Goal: Browse casually

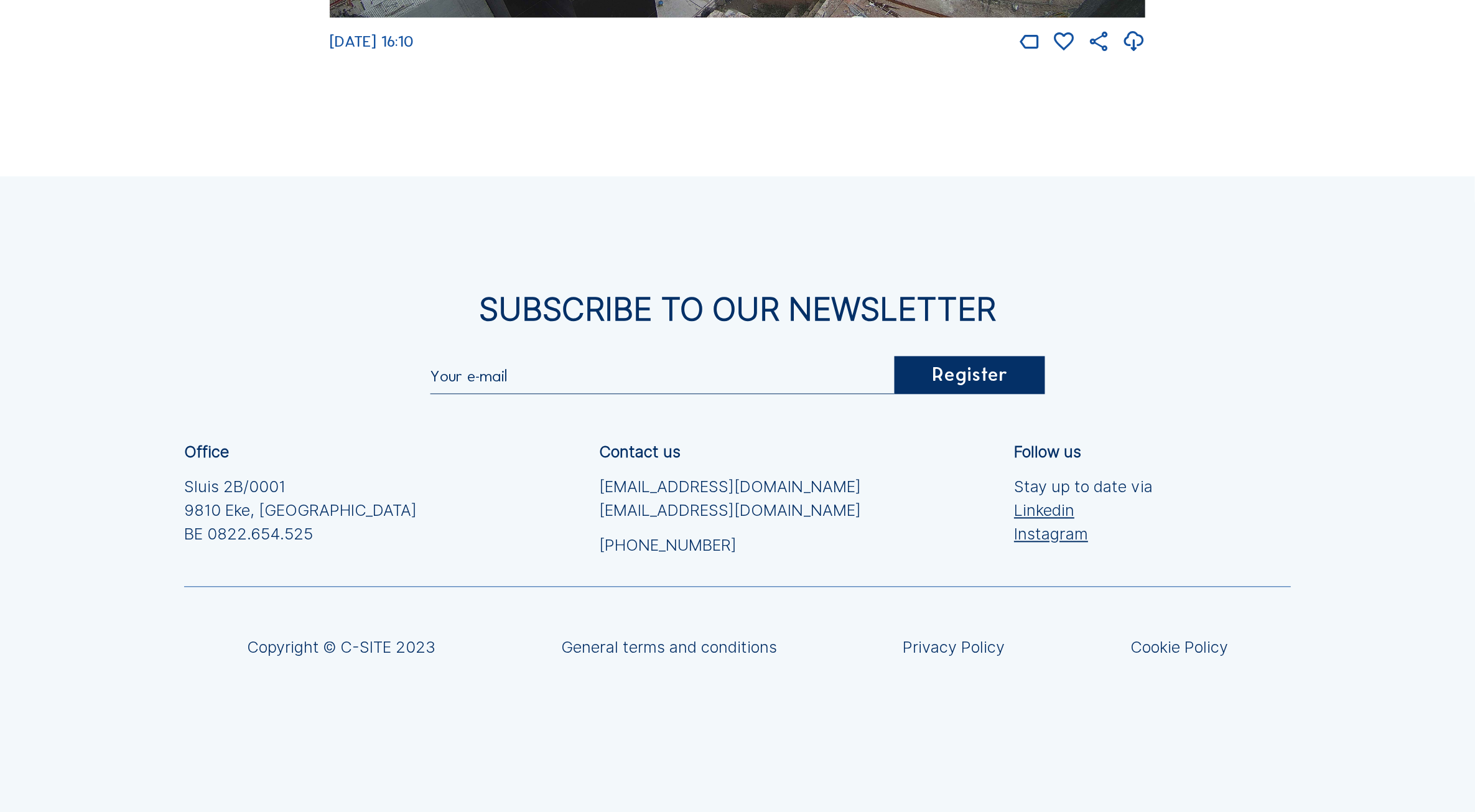
scroll to position [3310, 0]
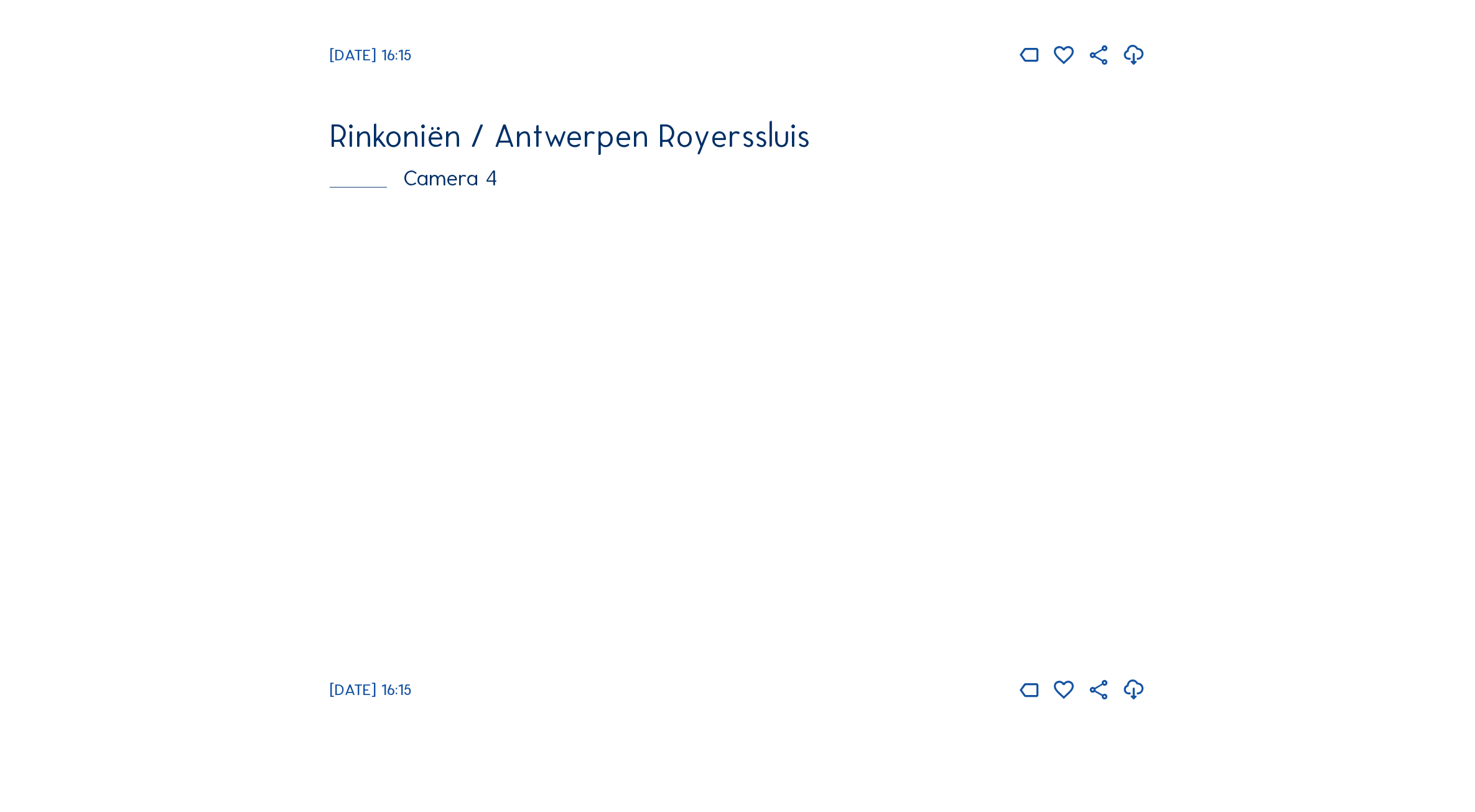
scroll to position [2639, 0]
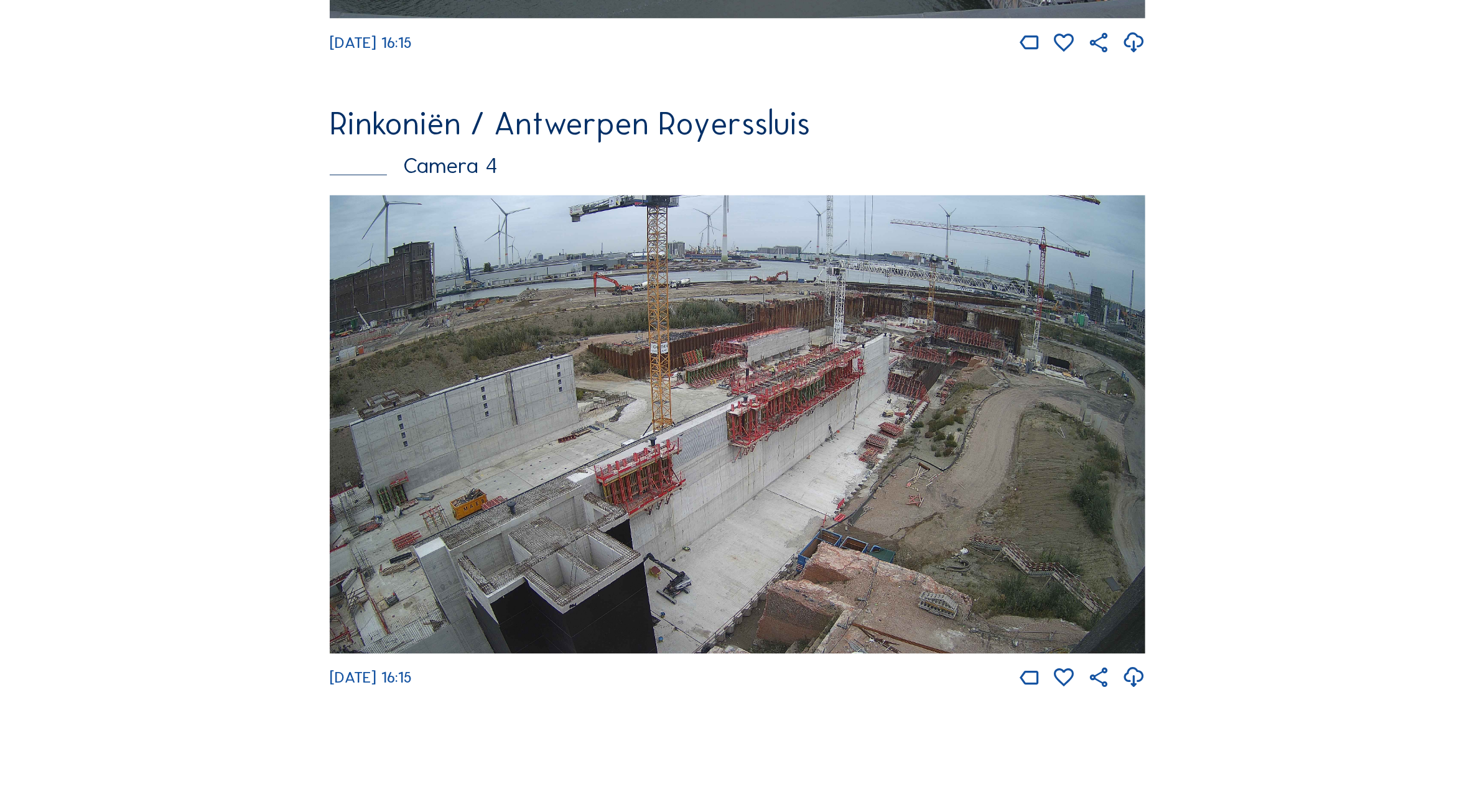
click at [675, 509] on img at bounding box center [738, 424] width 816 height 459
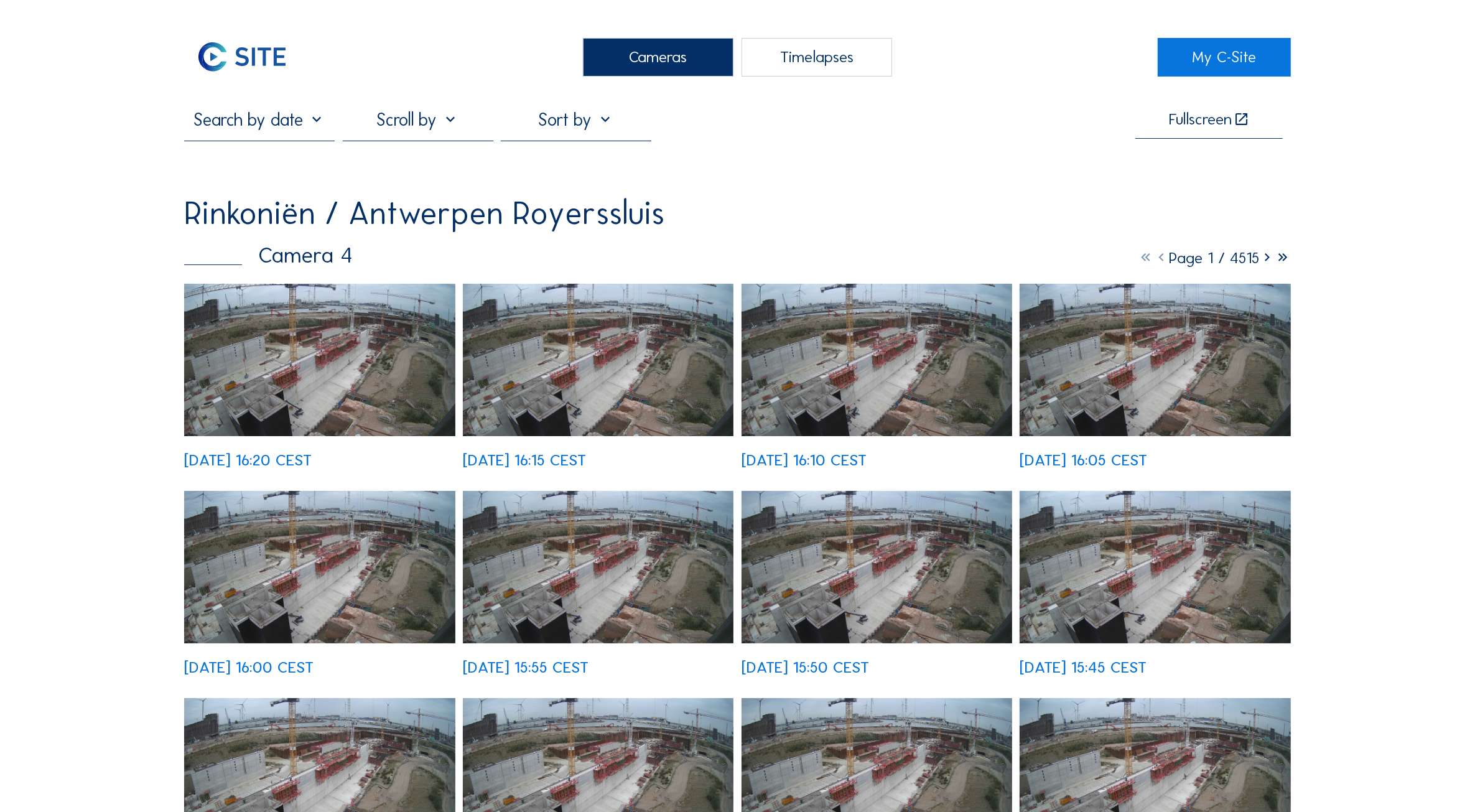
click at [276, 394] on img at bounding box center [320, 359] width 271 height 152
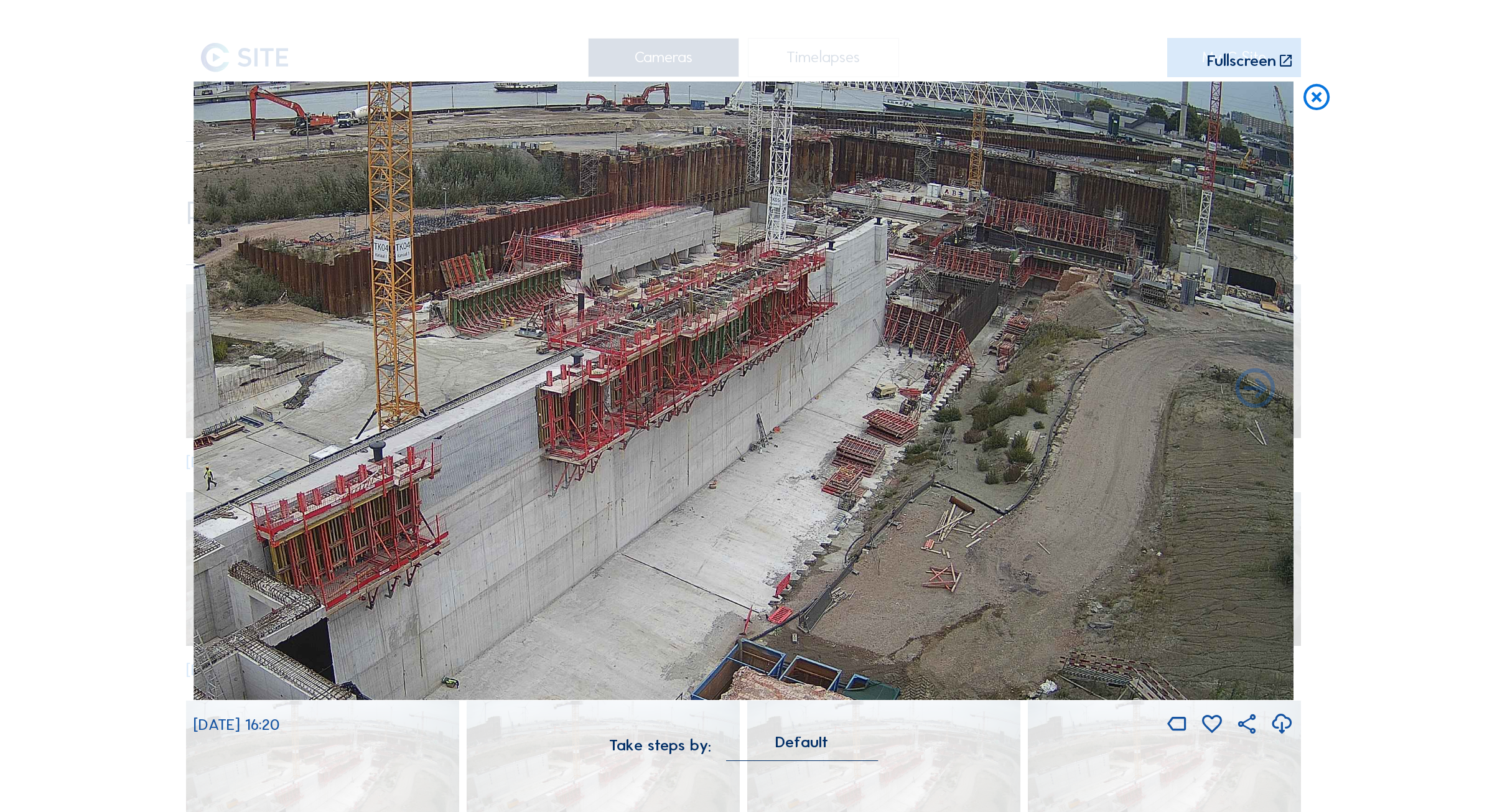
drag, startPoint x: 651, startPoint y: 372, endPoint x: 358, endPoint y: 496, distance: 318.2
click at [358, 496] on img at bounding box center [743, 391] width 1100 height 619
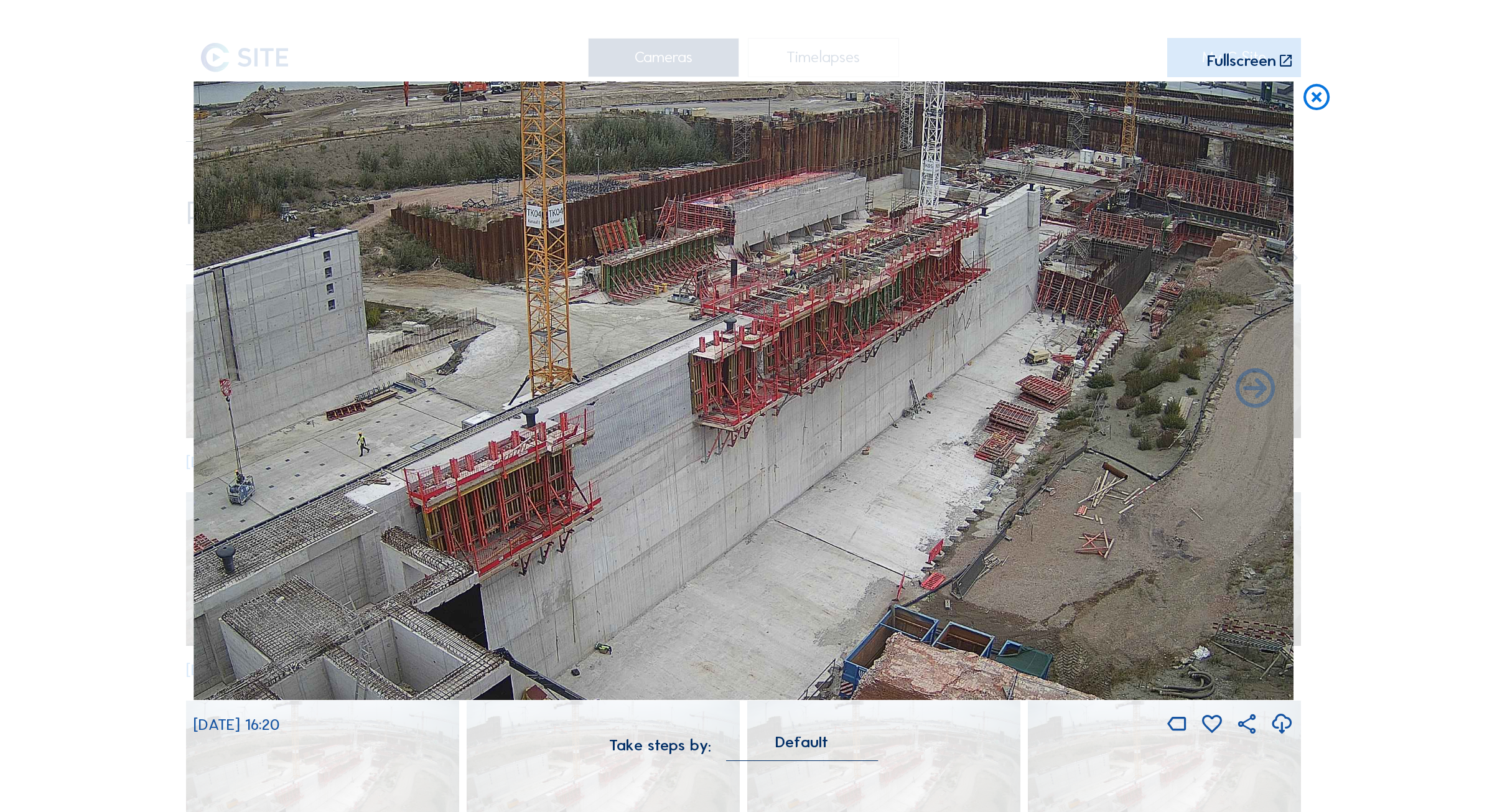
drag, startPoint x: 1018, startPoint y: 278, endPoint x: 1047, endPoint y: 309, distance: 42.4
click at [1047, 309] on img at bounding box center [743, 391] width 1100 height 619
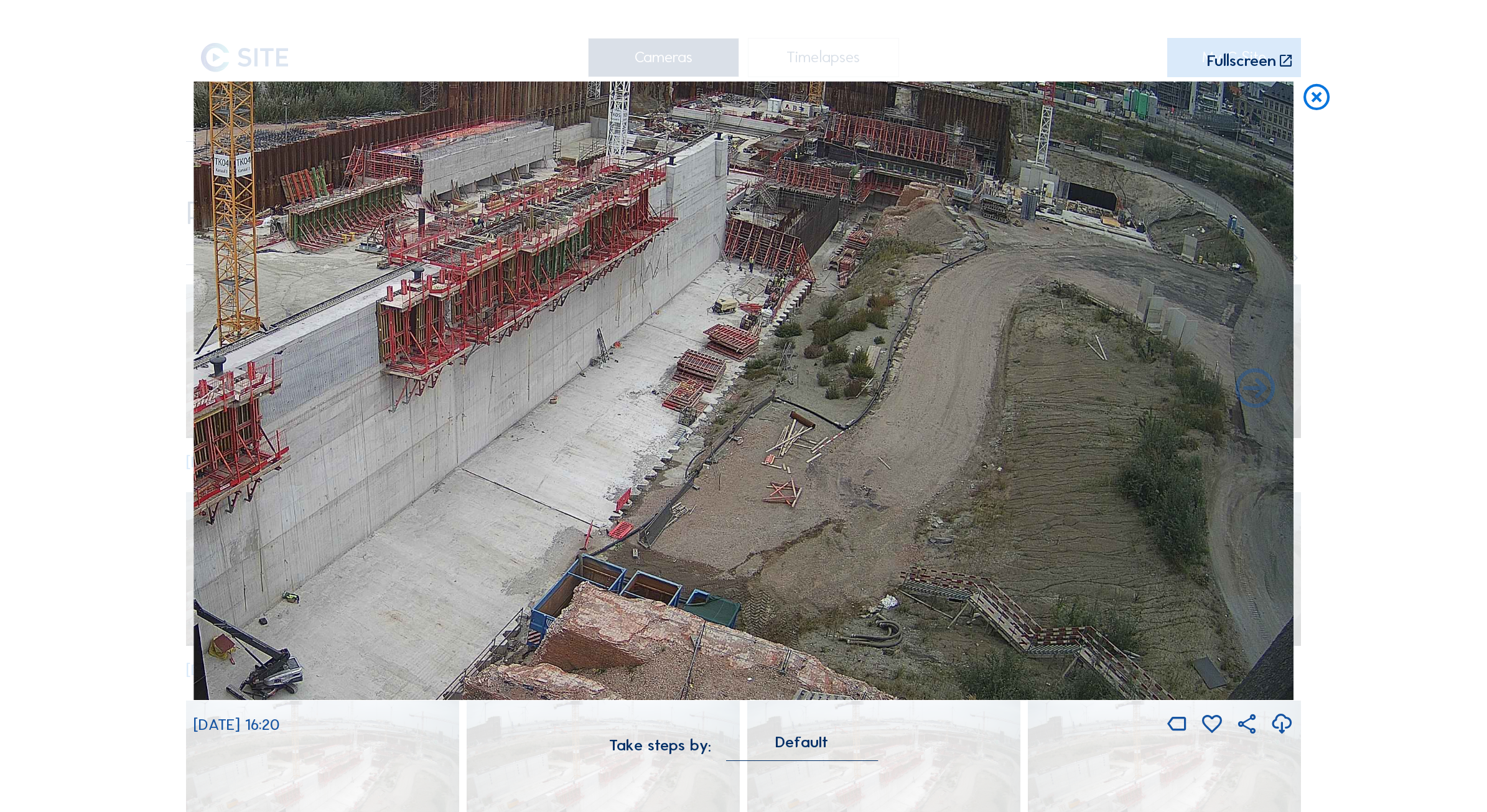
drag, startPoint x: 554, startPoint y: 564, endPoint x: 386, endPoint y: 515, distance: 175.0
click at [386, 515] on img at bounding box center [743, 391] width 1100 height 619
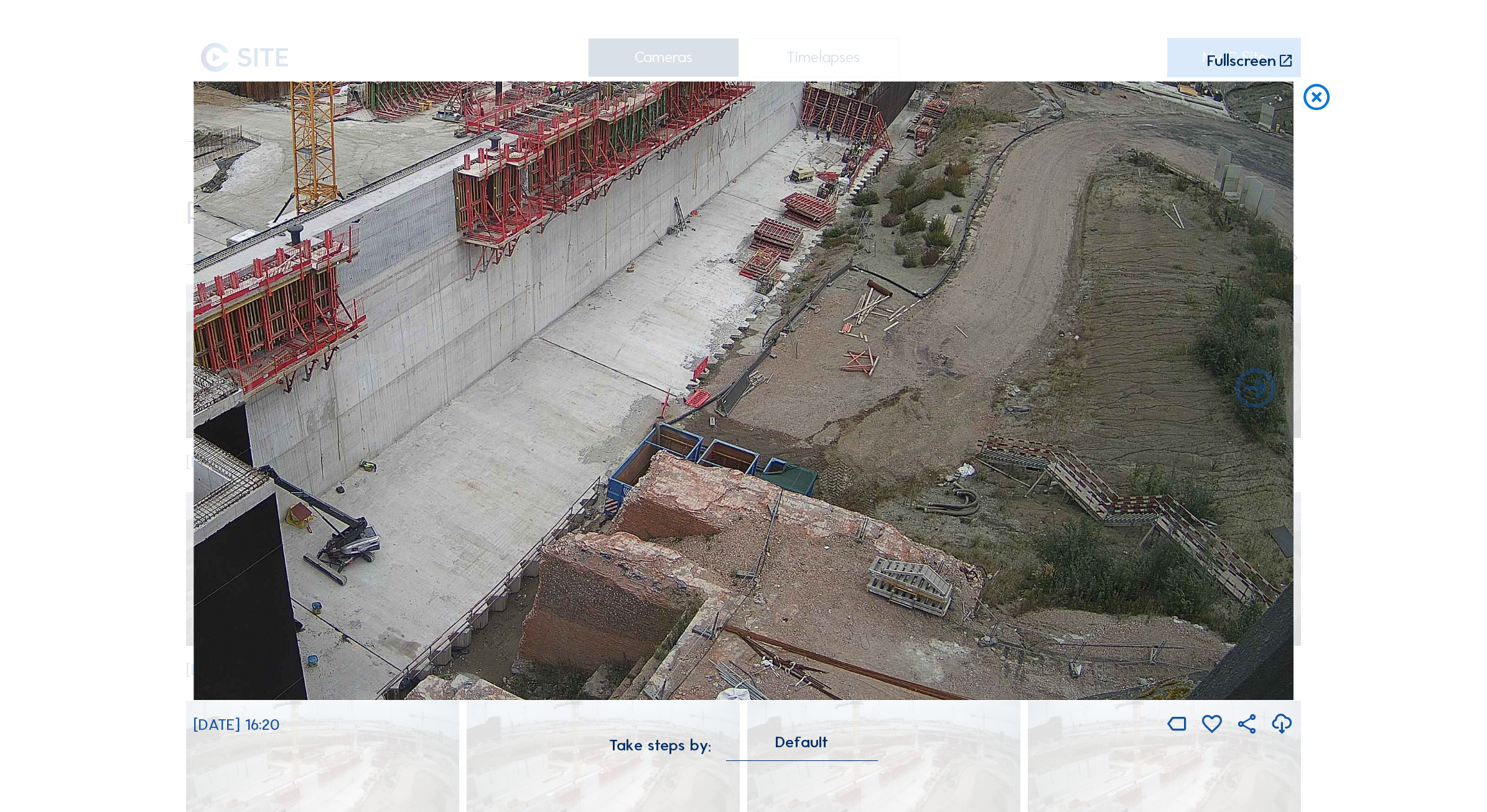
drag, startPoint x: 908, startPoint y: 543, endPoint x: 564, endPoint y: 249, distance: 452.5
click at [563, 250] on img at bounding box center [743, 391] width 1100 height 619
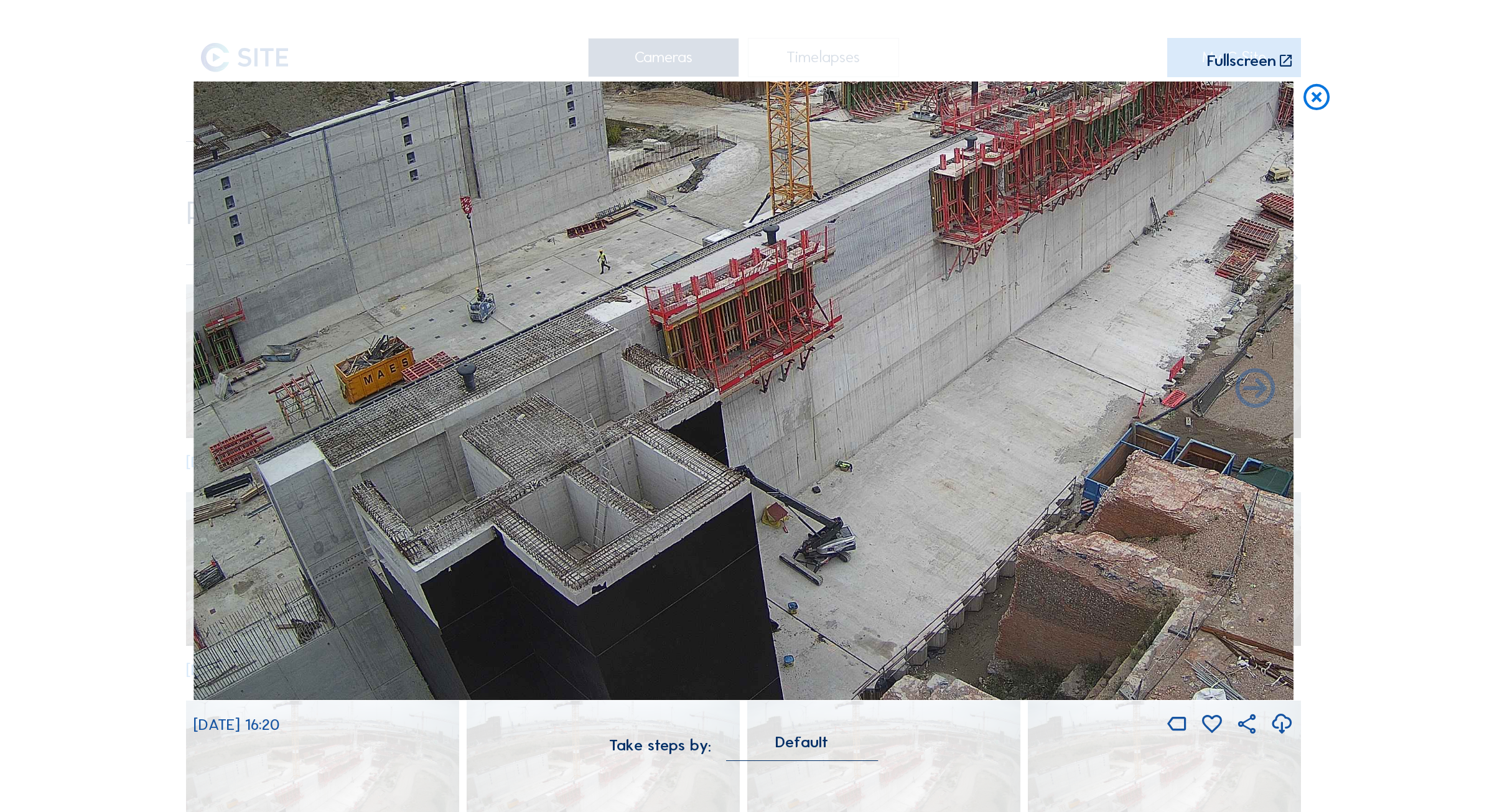
drag, startPoint x: 403, startPoint y: 565, endPoint x: 845, endPoint y: 275, distance: 528.6
click at [845, 275] on img at bounding box center [743, 391] width 1100 height 619
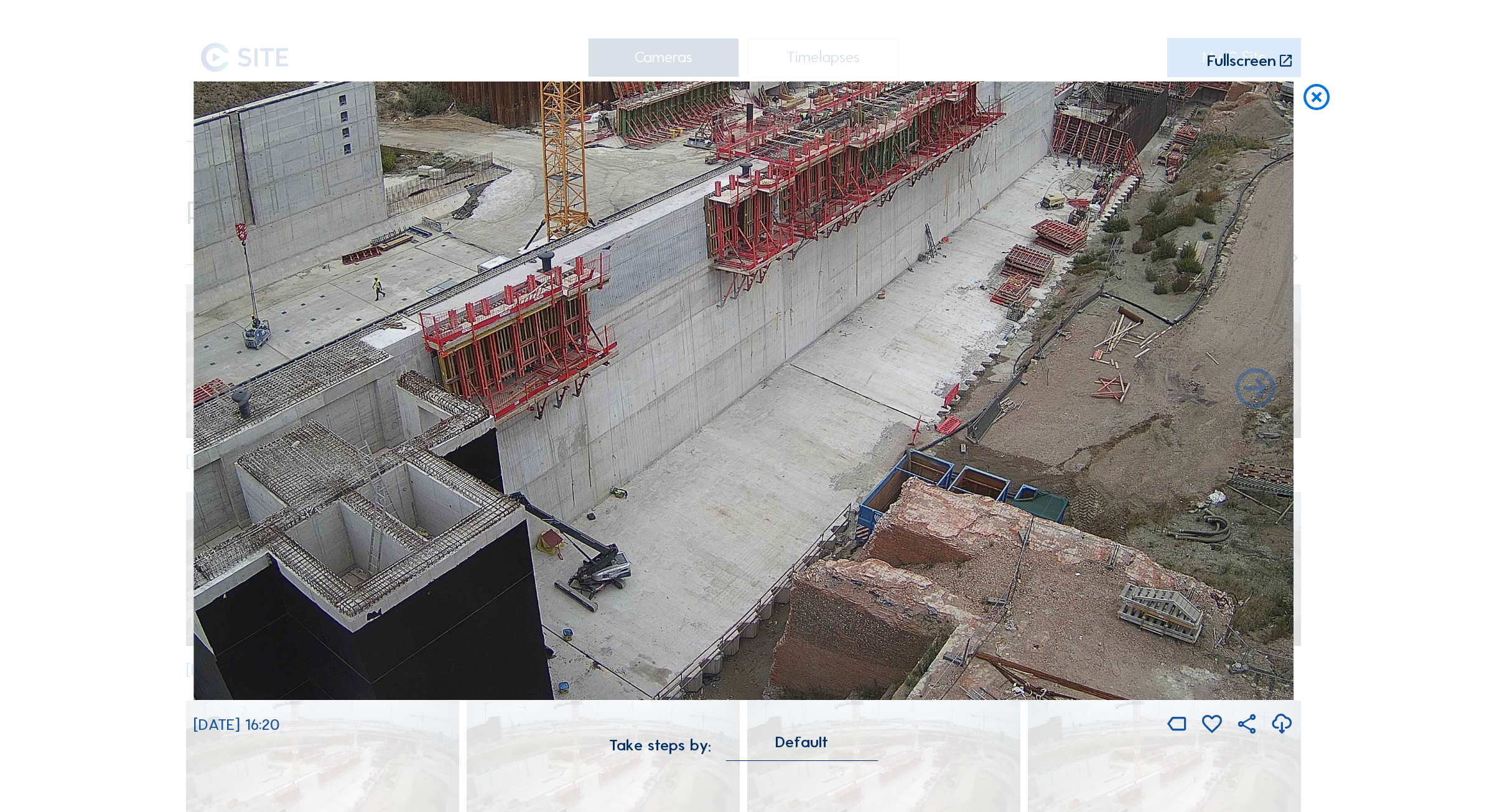
drag, startPoint x: 377, startPoint y: 511, endPoint x: 181, endPoint y: 540, distance: 198.1
click at [181, 540] on div "Scroll to travel through time | Press 'Alt' Button + Scroll to Zoom | Click and…" at bounding box center [744, 406] width 1487 height 812
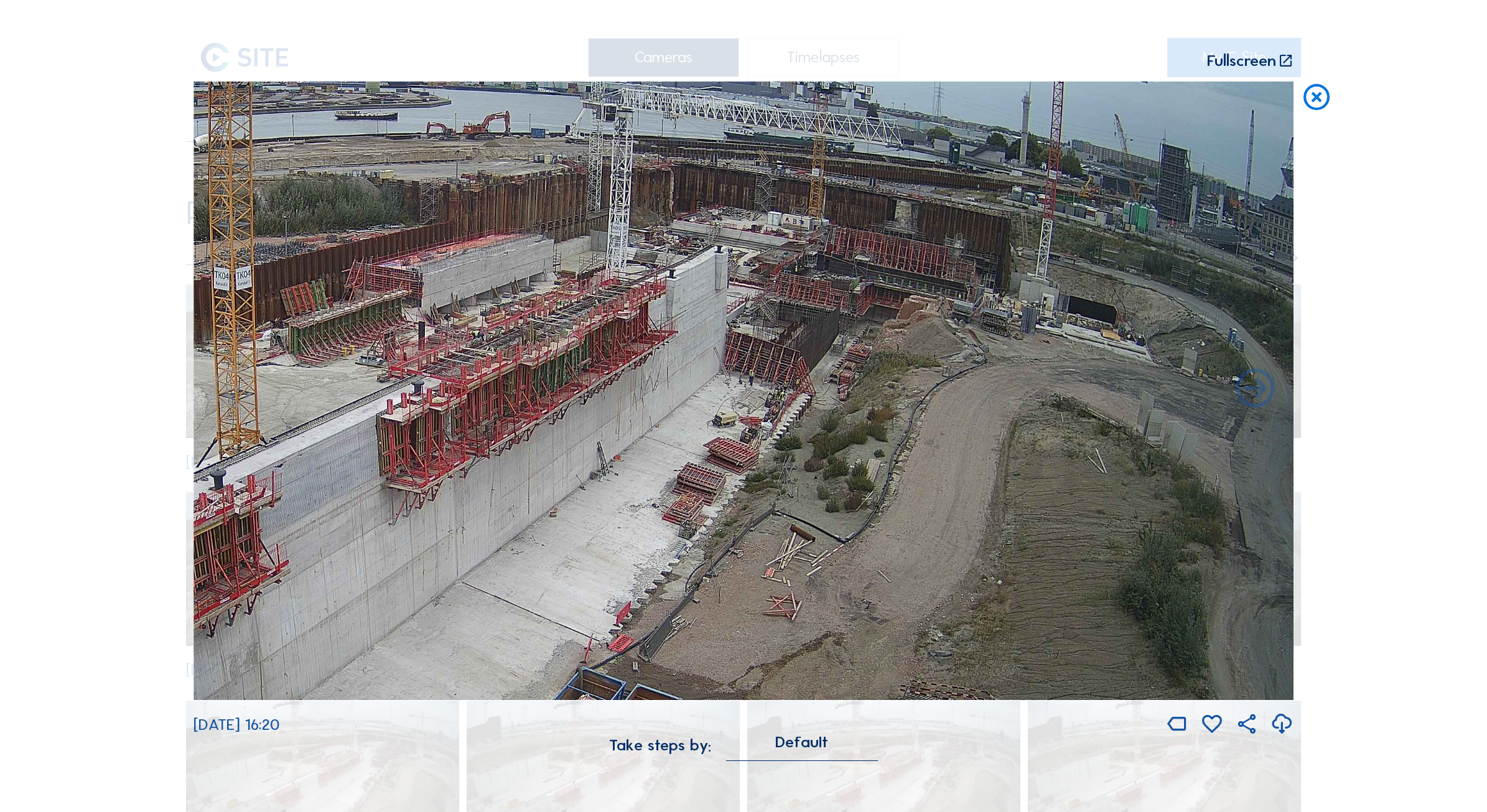
drag, startPoint x: 769, startPoint y: 509, endPoint x: 307, endPoint y: 611, distance: 473.1
click at [307, 611] on img at bounding box center [743, 391] width 1100 height 619
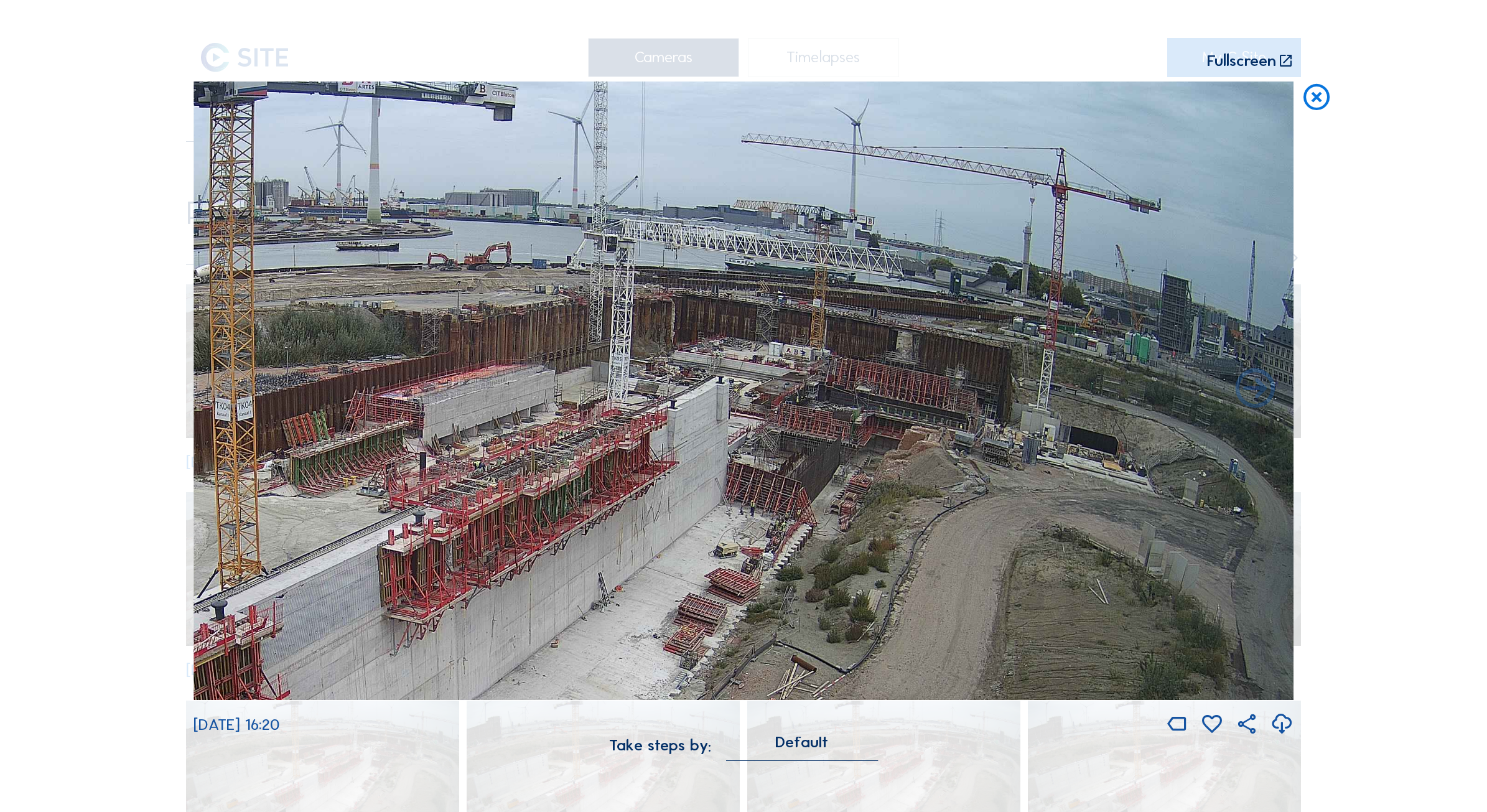
drag, startPoint x: 838, startPoint y: 213, endPoint x: 591, endPoint y: 580, distance: 442.4
click at [591, 580] on img at bounding box center [743, 391] width 1100 height 619
click at [995, 551] on img at bounding box center [743, 391] width 1100 height 619
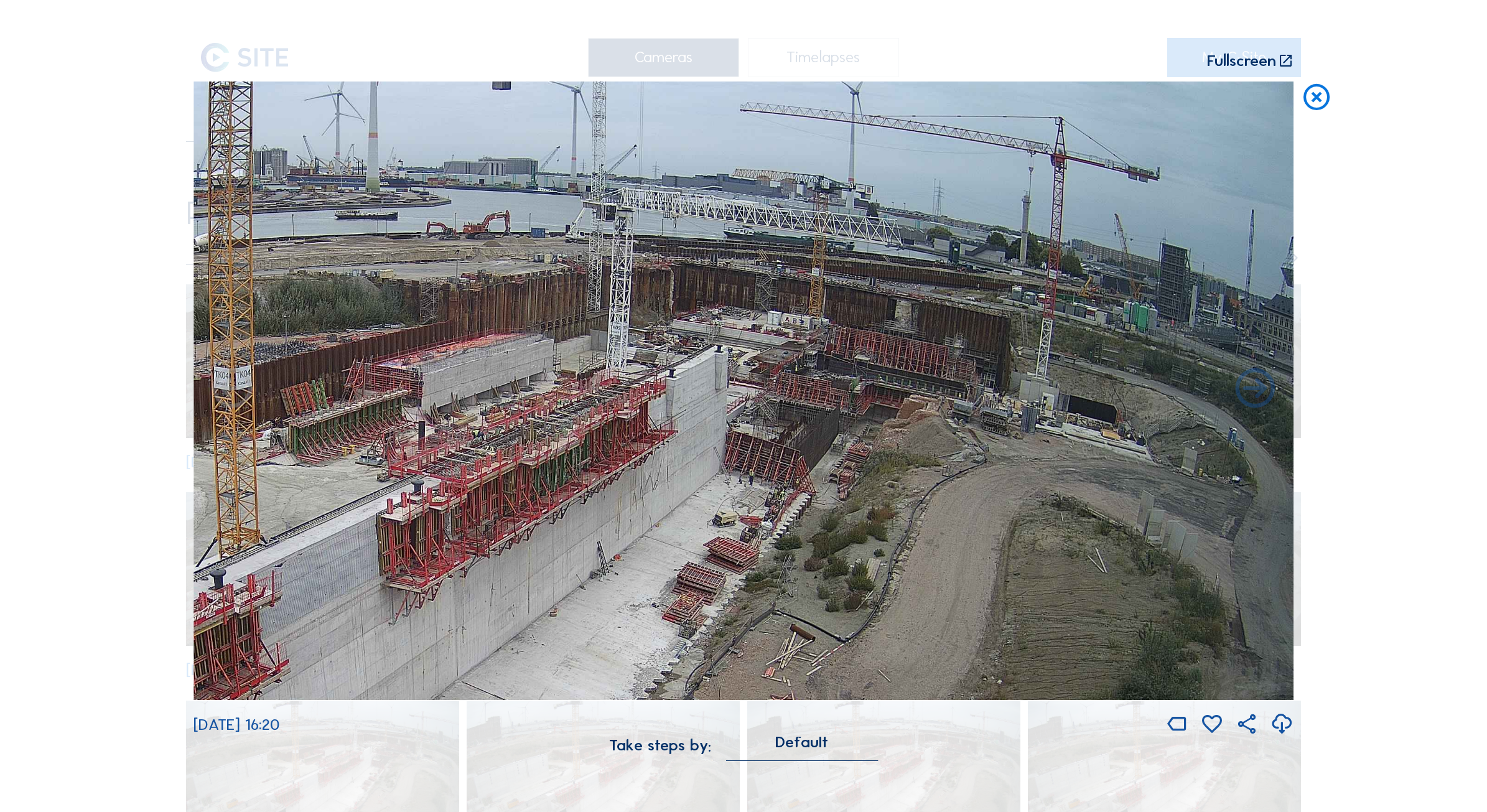
drag, startPoint x: 969, startPoint y: 555, endPoint x: 638, endPoint y: 527, distance: 332.2
click at [638, 527] on img at bounding box center [743, 391] width 1100 height 619
